Goal: Task Accomplishment & Management: Manage account settings

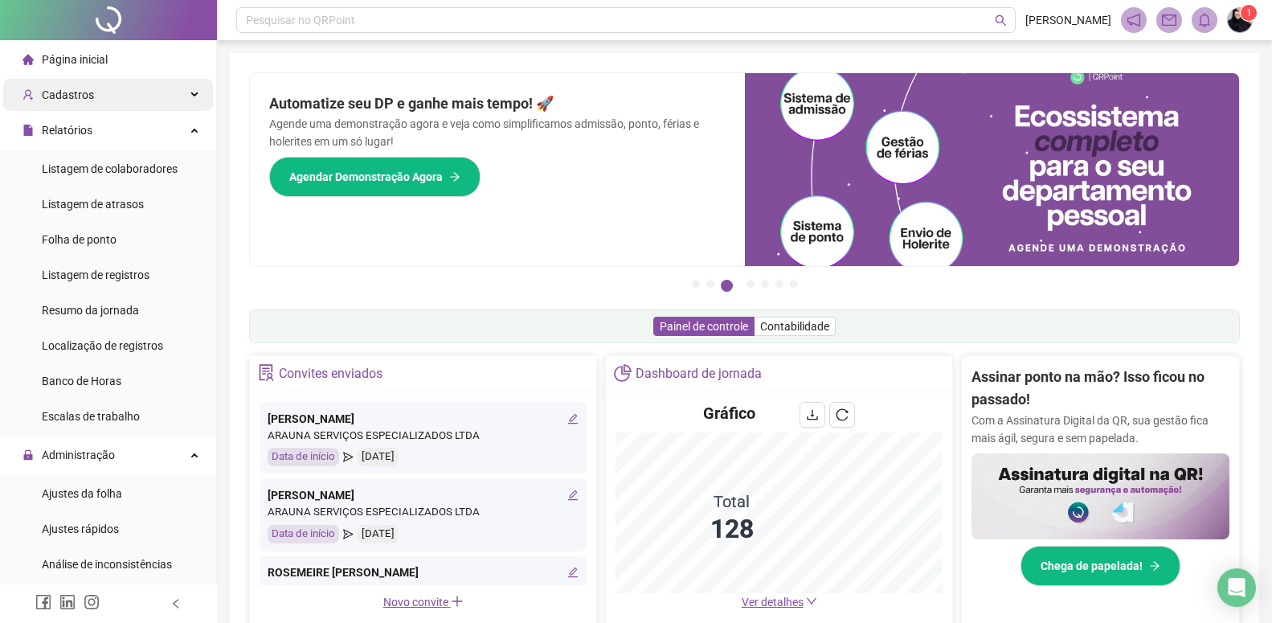
click at [51, 108] on span "Cadastros" at bounding box center [58, 95] width 72 height 32
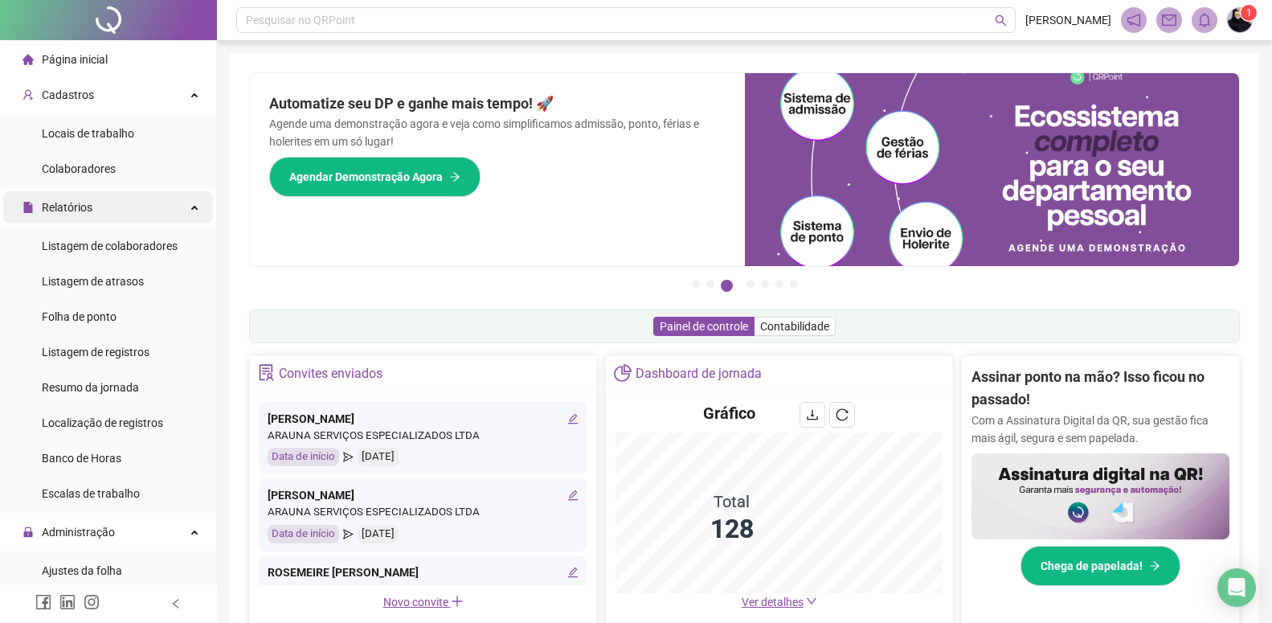
click at [101, 206] on div "Relatórios" at bounding box center [108, 207] width 210 height 32
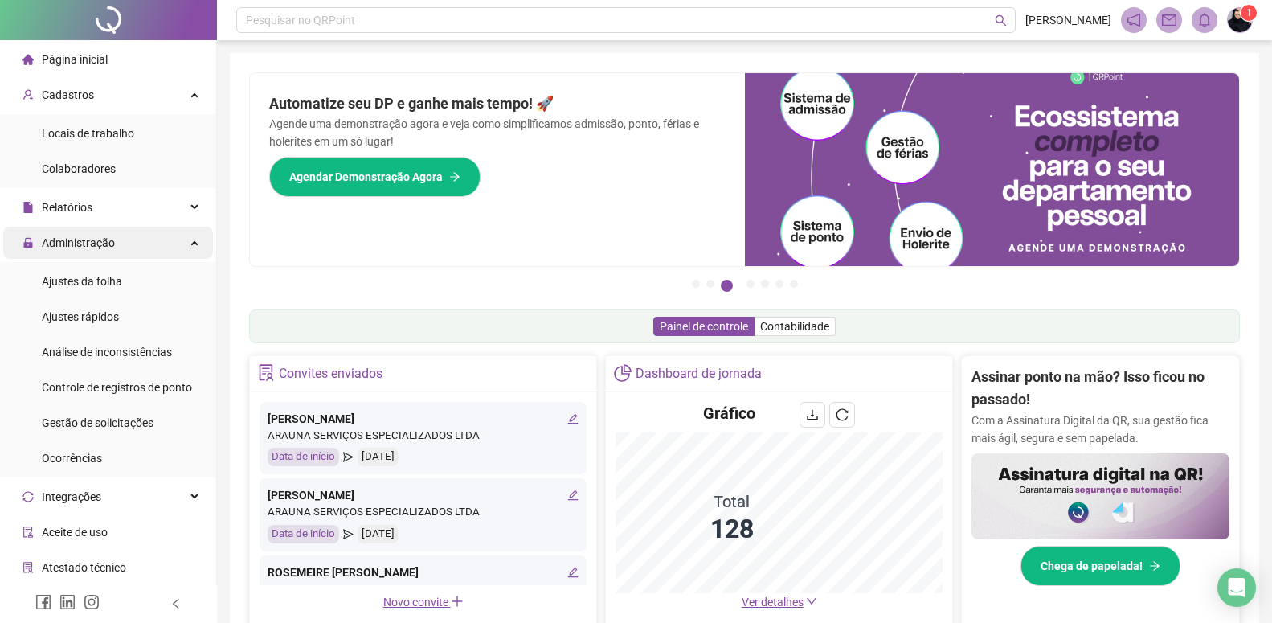
click at [96, 245] on span "Administração" at bounding box center [78, 242] width 73 height 13
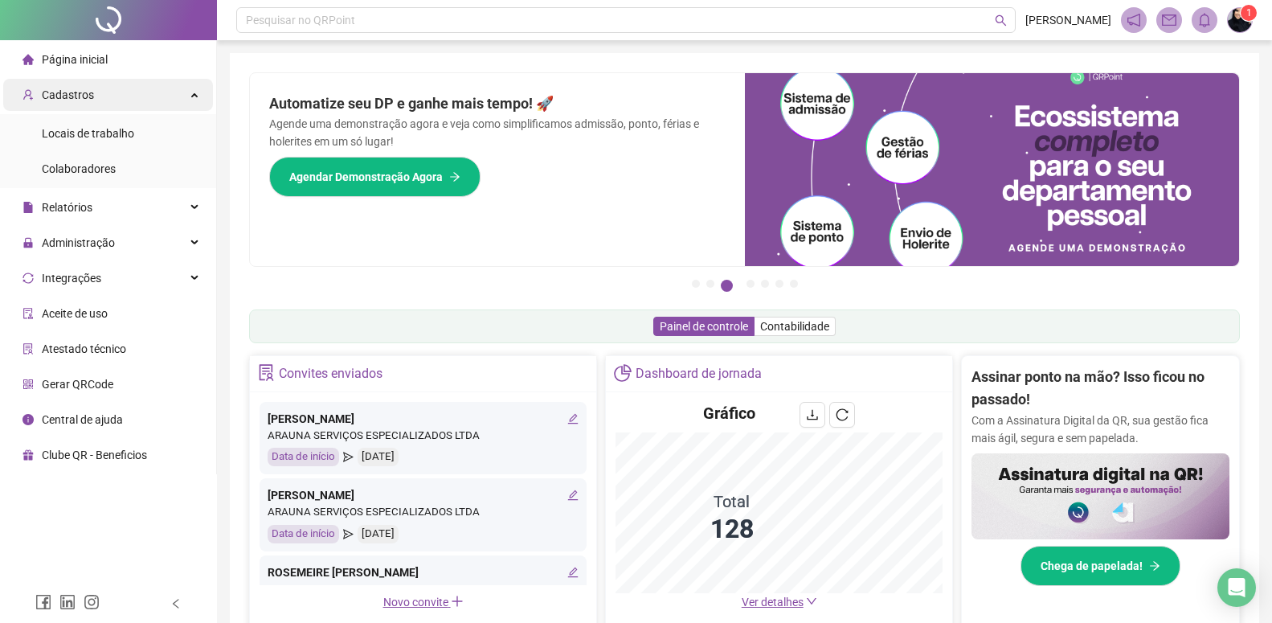
click at [74, 79] on span "Cadastros" at bounding box center [58, 95] width 72 height 32
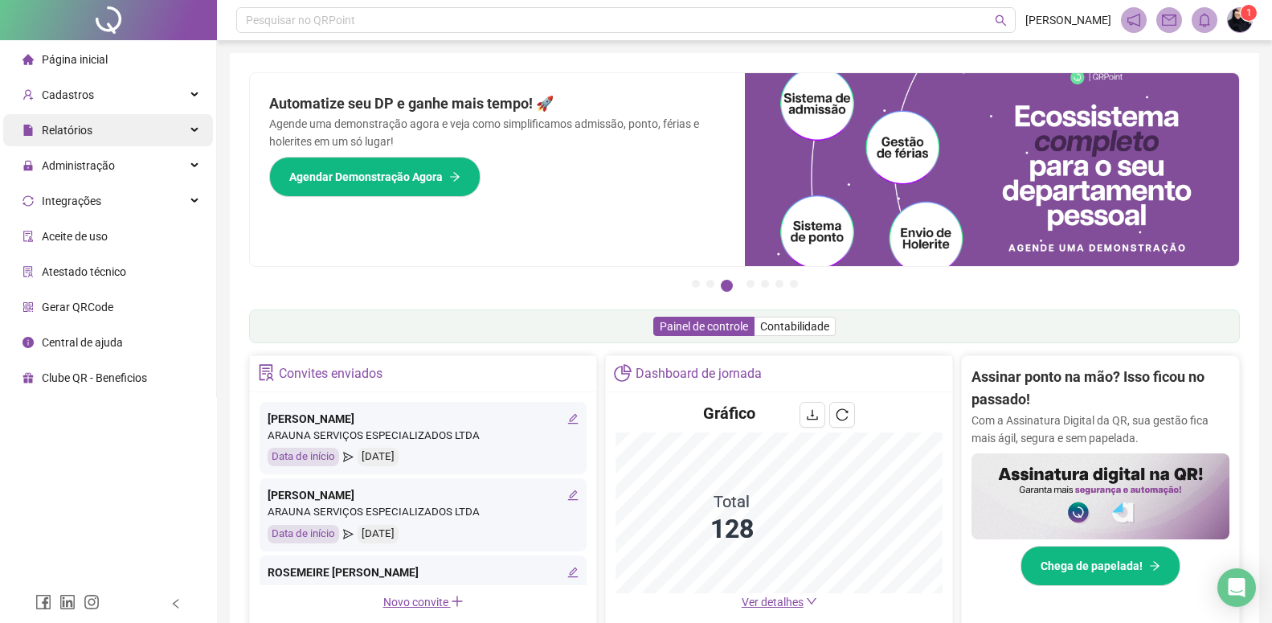
click at [78, 137] on span "Relatórios" at bounding box center [67, 130] width 51 height 13
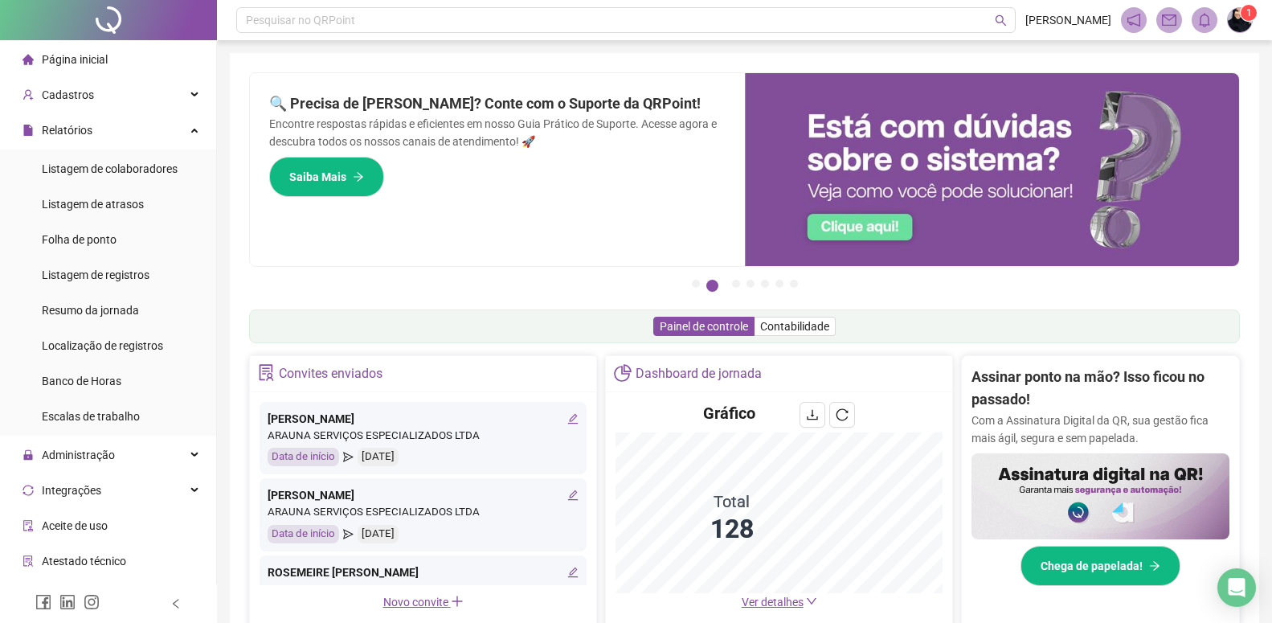
click at [103, 75] on div "Página inicial" at bounding box center [64, 59] width 85 height 32
click at [99, 92] on div "Cadastros" at bounding box center [108, 95] width 210 height 32
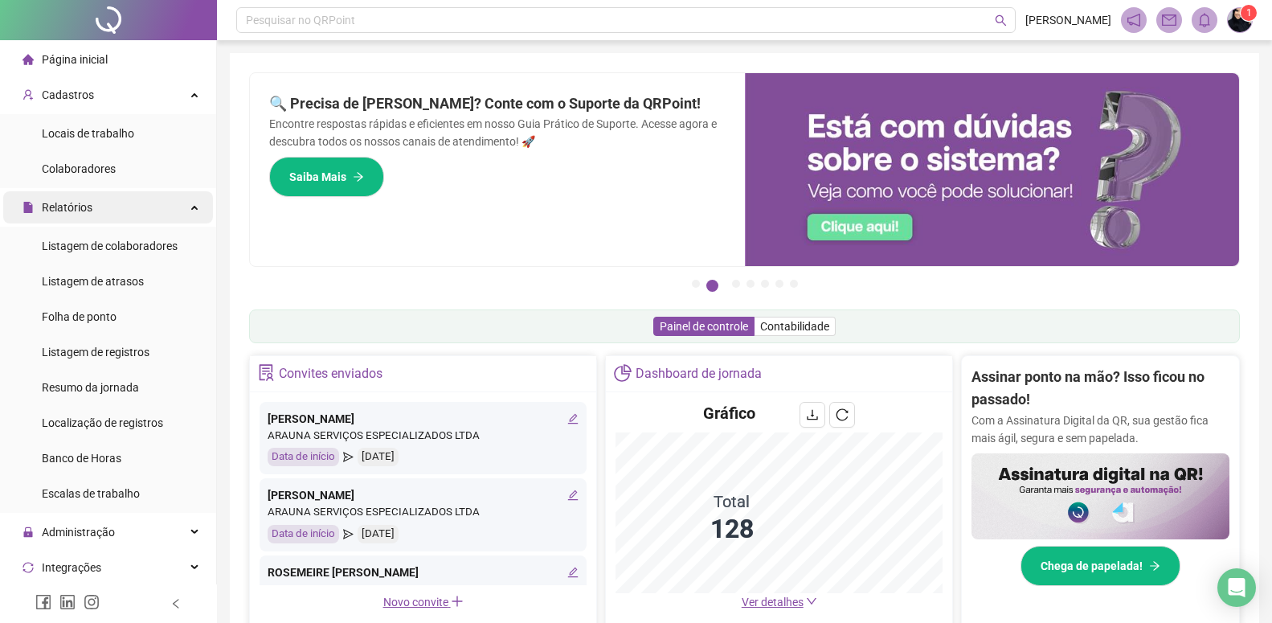
click at [74, 207] on span "Relatórios" at bounding box center [67, 207] width 51 height 13
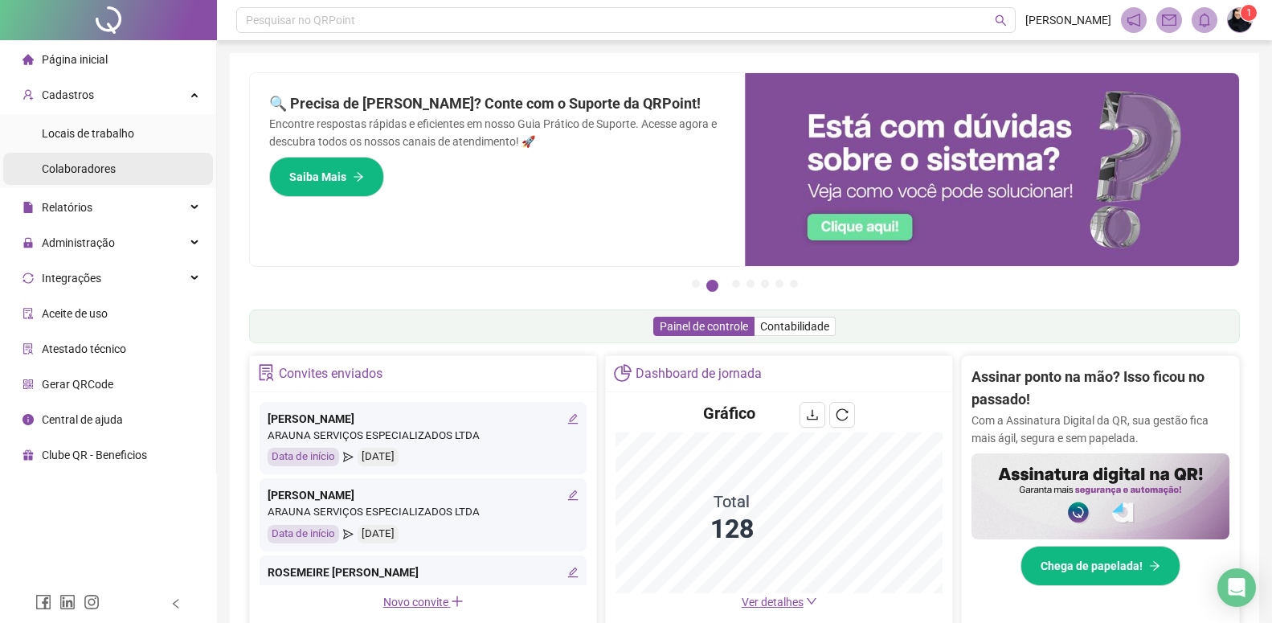
click at [41, 168] on li "Colaboradores" at bounding box center [108, 169] width 210 height 32
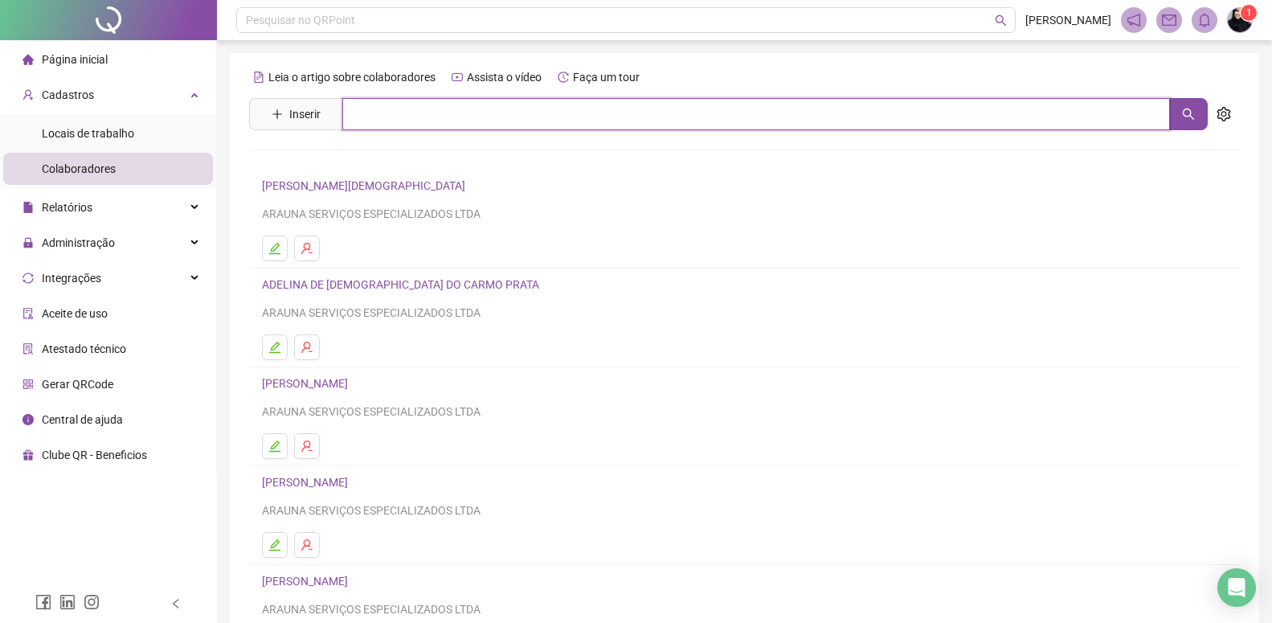
click at [377, 116] on input "text" at bounding box center [756, 114] width 828 height 32
type input "*******"
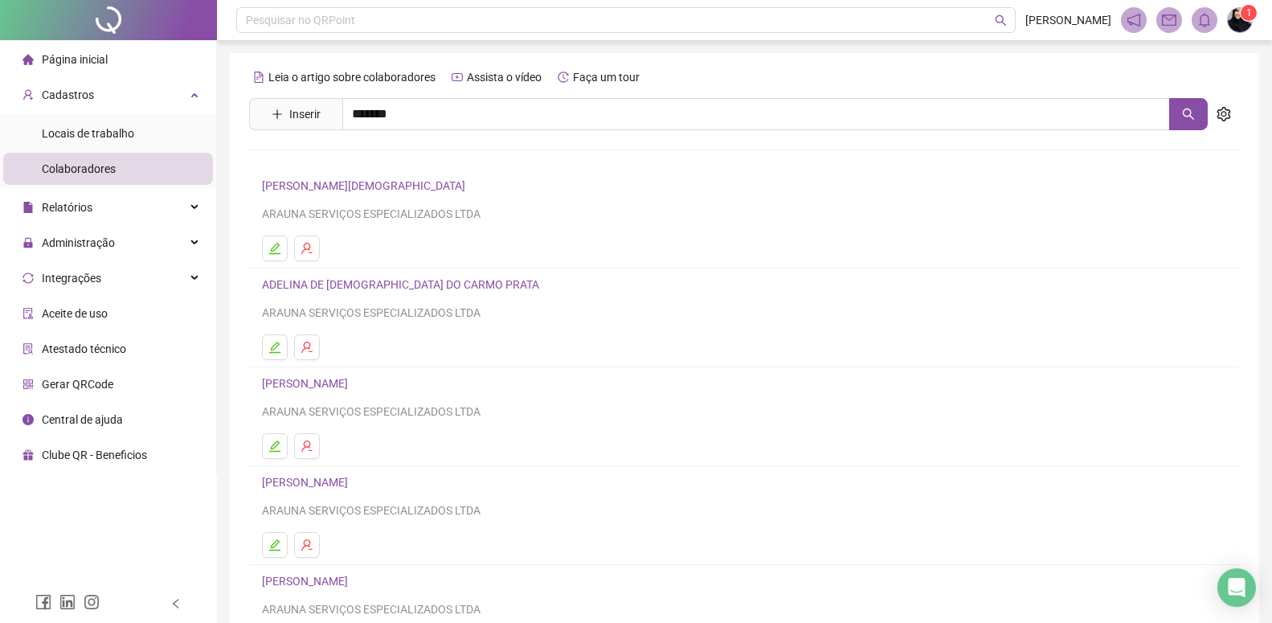
click at [360, 162] on link "[PERSON_NAME]" at bounding box center [322, 161] width 86 height 13
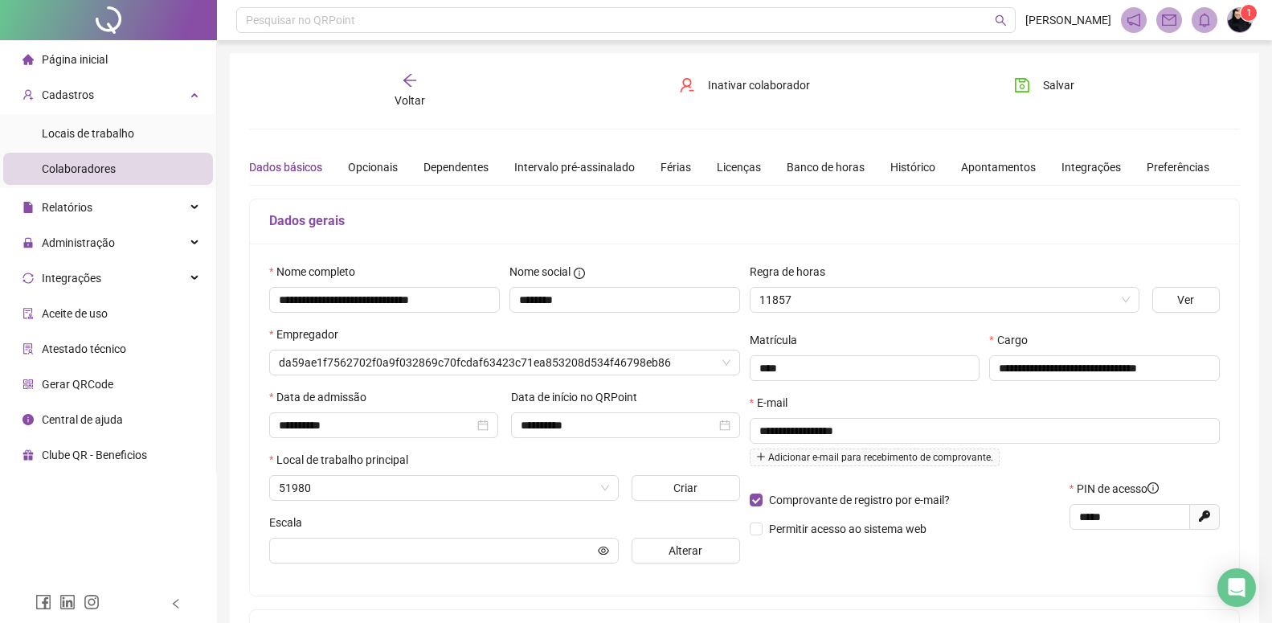
type input "**********"
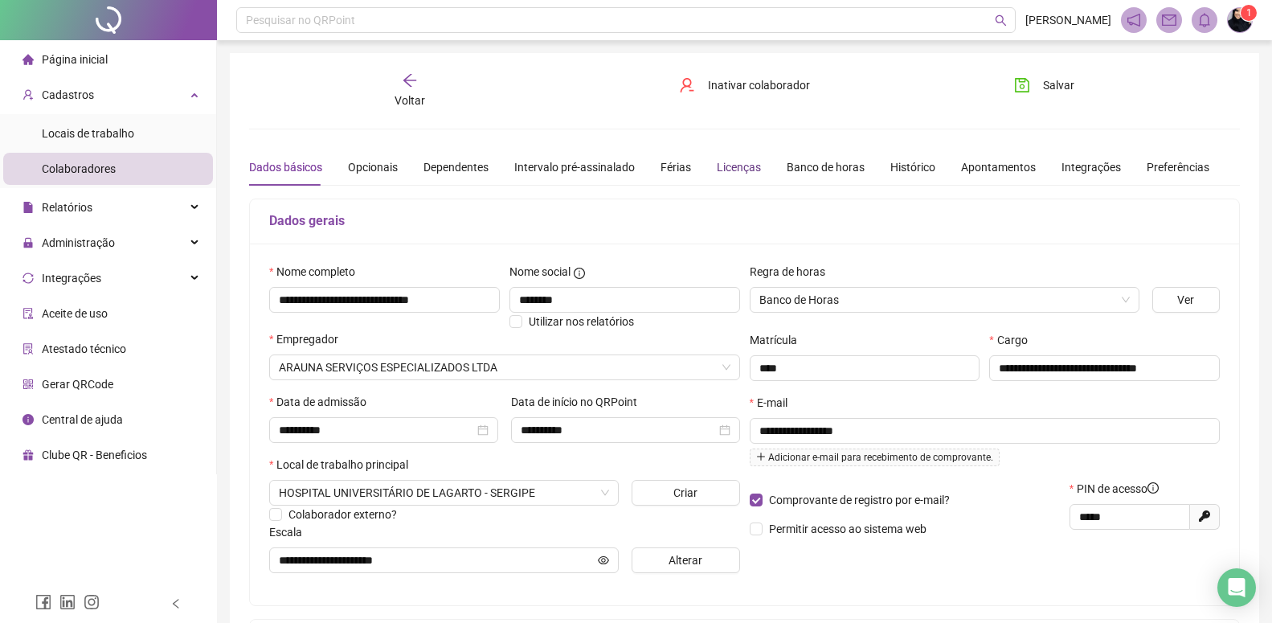
click at [750, 167] on div "Licenças" at bounding box center [739, 167] width 44 height 18
